Goal: Check status: Check status

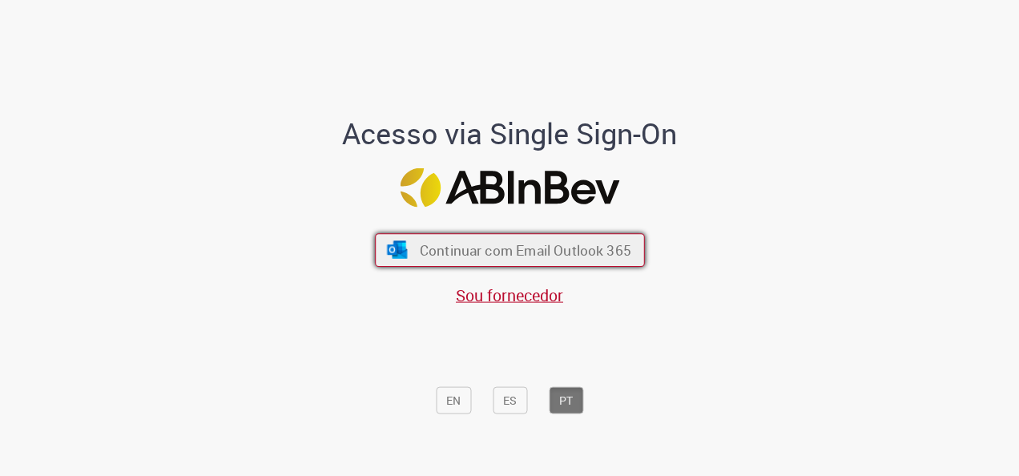
click at [454, 247] on span "Continuar com Email Outlook 365" at bounding box center [525, 250] width 212 height 18
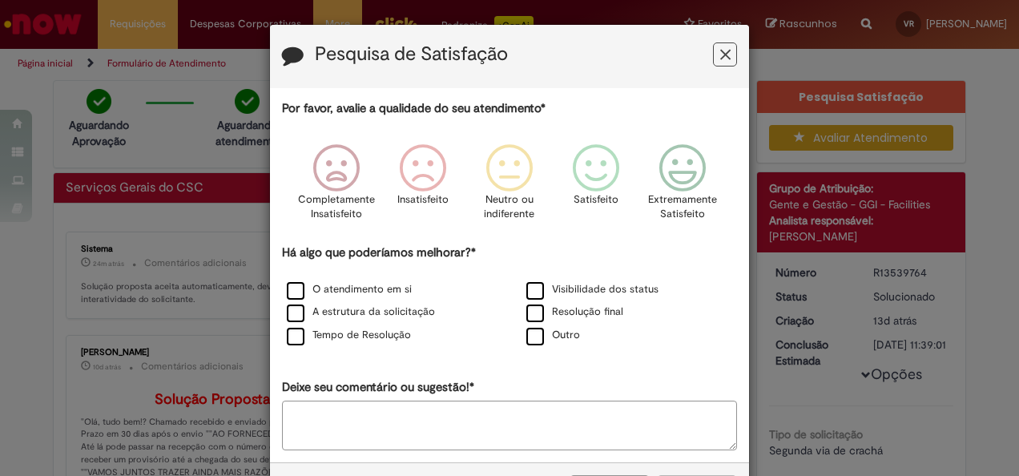
click at [721, 54] on icon "Feedback" at bounding box center [726, 54] width 10 height 17
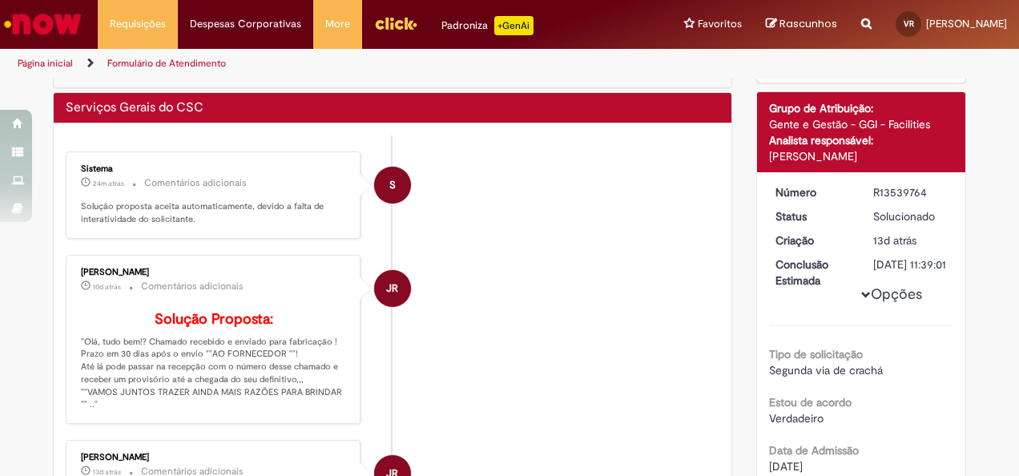
scroll to position [160, 0]
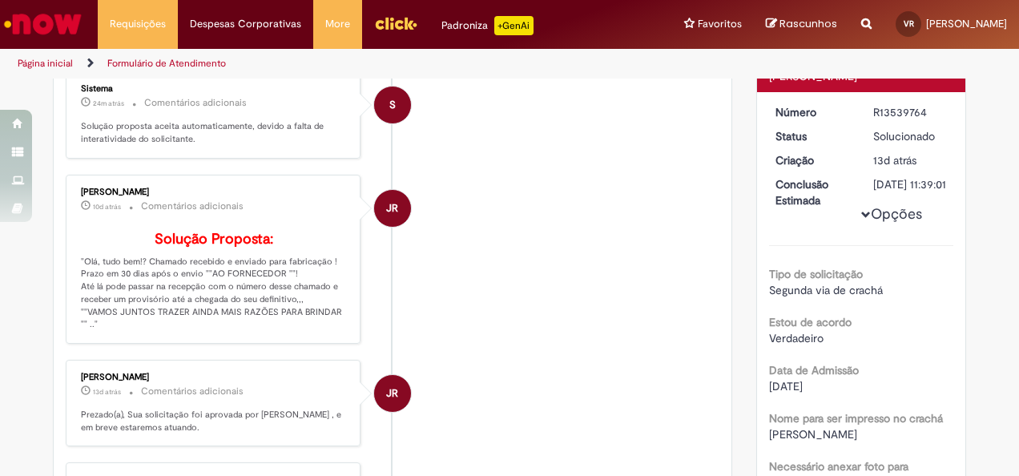
click at [159, 324] on p "Solução Proposta: "Olá, tudo bem!? Chamado recebido e enviado para fabricação !…" at bounding box center [214, 281] width 267 height 99
drag, startPoint x: 110, startPoint y: 349, endPoint x: 89, endPoint y: 349, distance: 20.8
click at [109, 331] on p "Solução Proposta: "Olá, tudo bem!? Chamado recebido e enviado para fabricação !…" at bounding box center [214, 281] width 267 height 99
drag, startPoint x: 79, startPoint y: 348, endPoint x: 92, endPoint y: 342, distance: 14.7
click at [85, 331] on p "Solução Proposta: "Olá, tudo bem!? Chamado recebido e enviado para fabricação !…" at bounding box center [214, 281] width 267 height 99
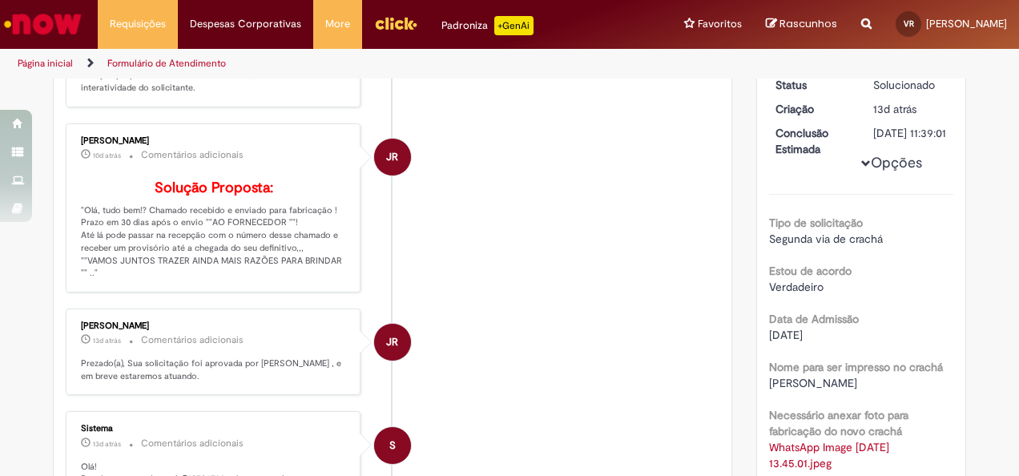
scroll to position [0, 0]
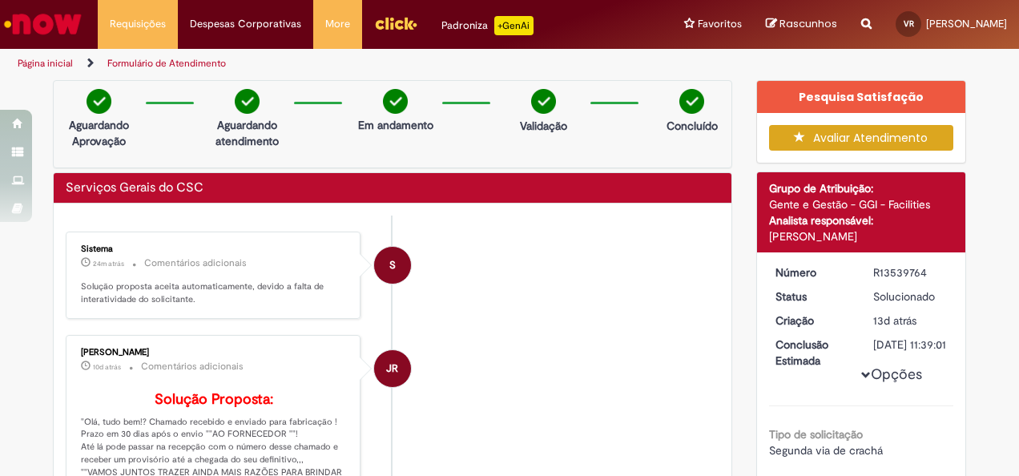
drag, startPoint x: 386, startPoint y: 266, endPoint x: 396, endPoint y: 268, distance: 9.8
click at [390, 266] on span "S" at bounding box center [393, 265] width 6 height 38
